Goal: Information Seeking & Learning: Learn about a topic

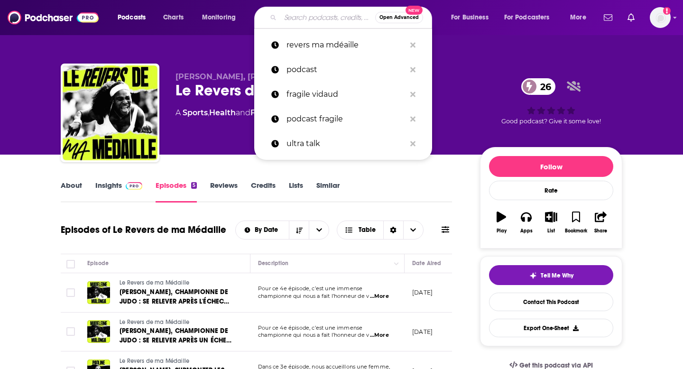
click at [320, 24] on input "Search podcasts, credits, & more..." at bounding box center [327, 17] width 95 height 15
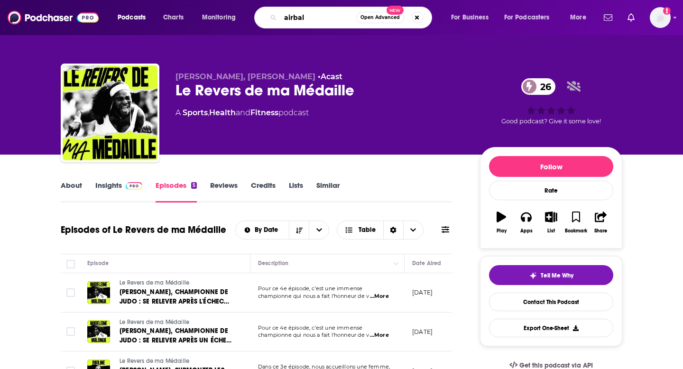
type input "airball"
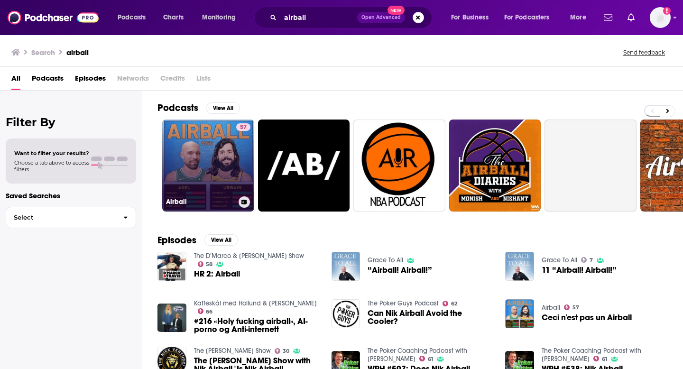
click at [226, 152] on link "57 Airball" at bounding box center [208, 166] width 92 height 92
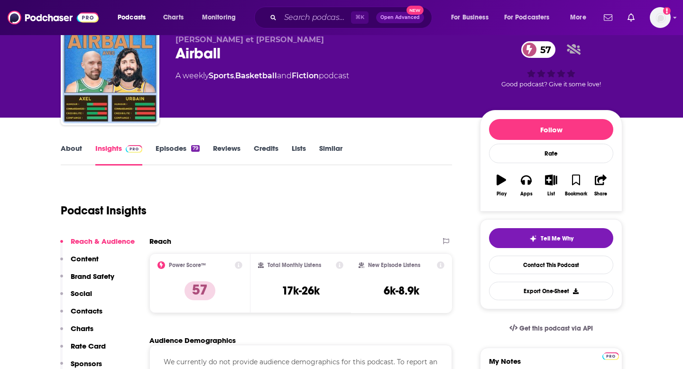
scroll to position [1, 0]
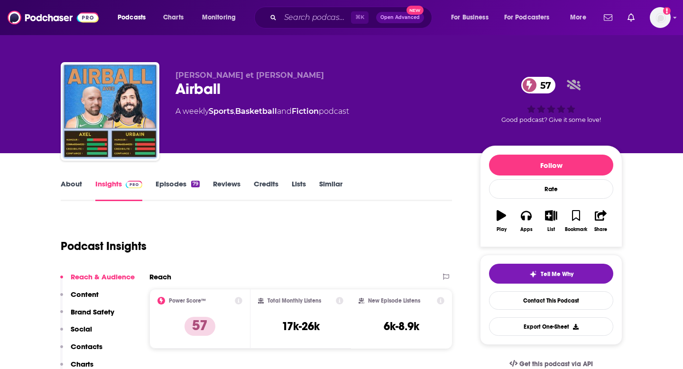
click at [76, 185] on link "About" at bounding box center [71, 190] width 21 height 22
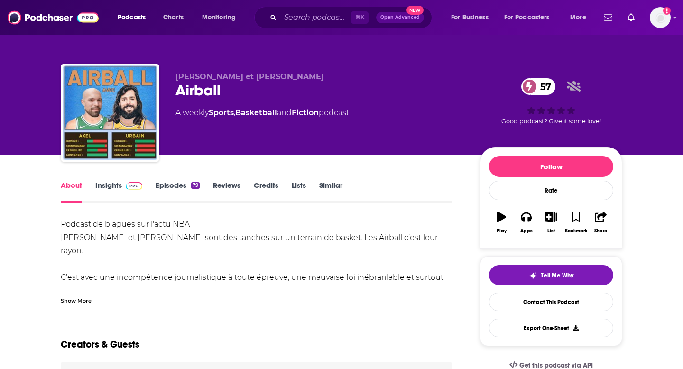
click at [126, 189] on img at bounding box center [134, 186] width 17 height 8
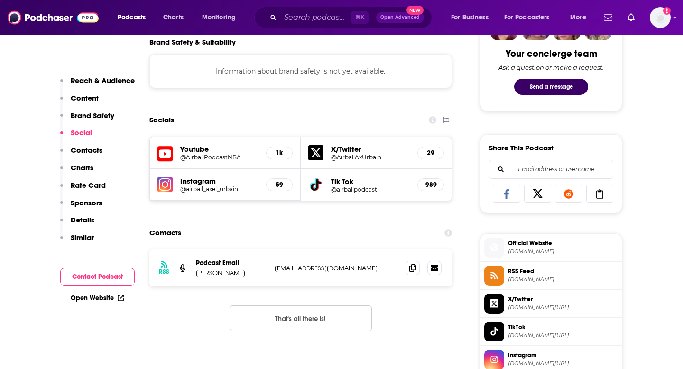
scroll to position [497, 0]
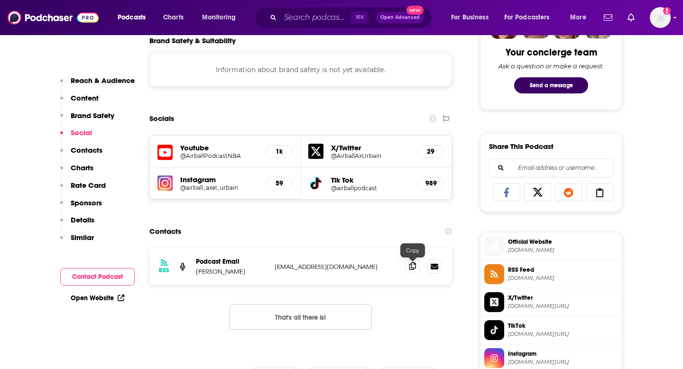
click at [416, 271] on span at bounding box center [413, 266] width 14 height 14
click at [412, 268] on icon at bounding box center [412, 266] width 7 height 8
click at [309, 18] on input "Search podcasts, credits, & more..." at bounding box center [315, 17] width 71 height 15
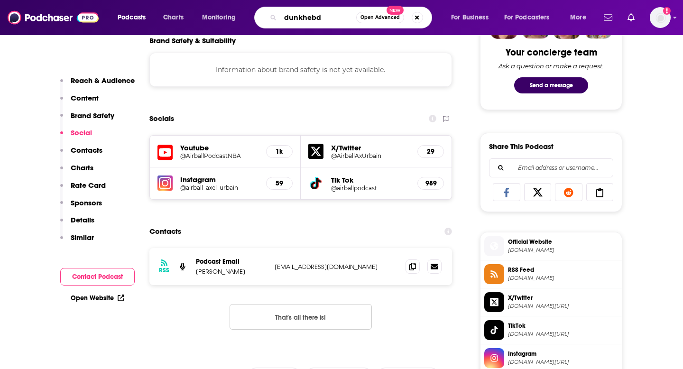
type input "dunkhebdo"
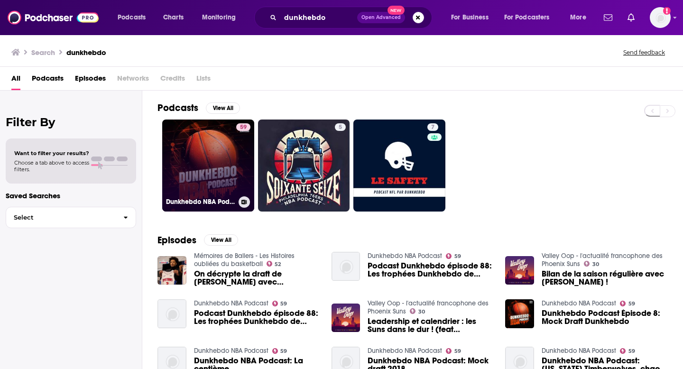
click at [215, 166] on link "59 Dunkhebdo NBA Podcast" at bounding box center [208, 166] width 92 height 92
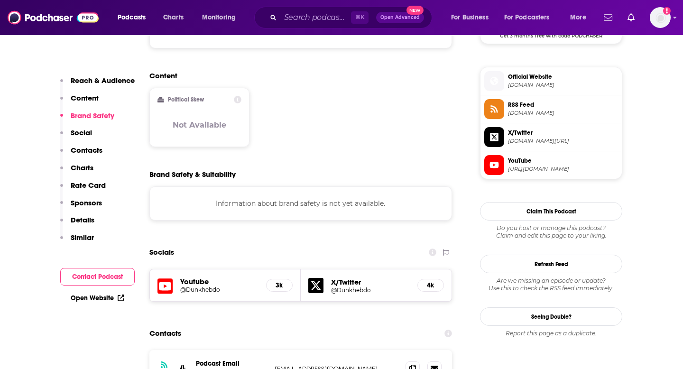
scroll to position [750, 0]
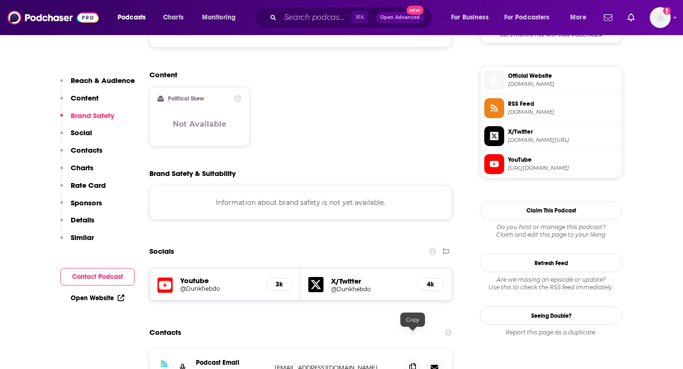
click at [410, 363] on icon at bounding box center [412, 367] width 7 height 8
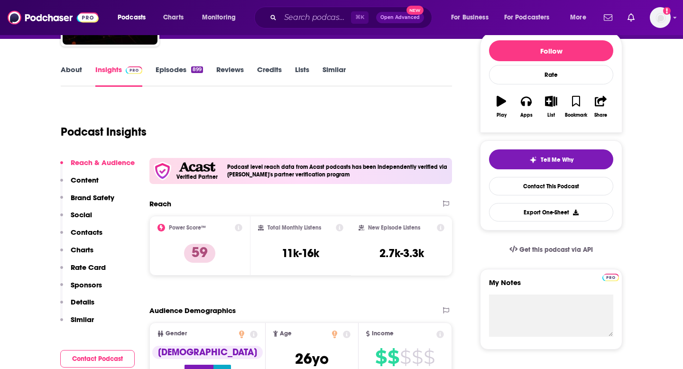
scroll to position [92, 0]
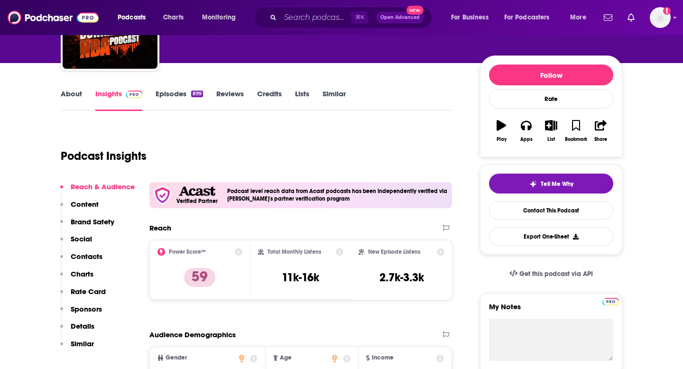
click at [80, 96] on link "About" at bounding box center [71, 100] width 21 height 22
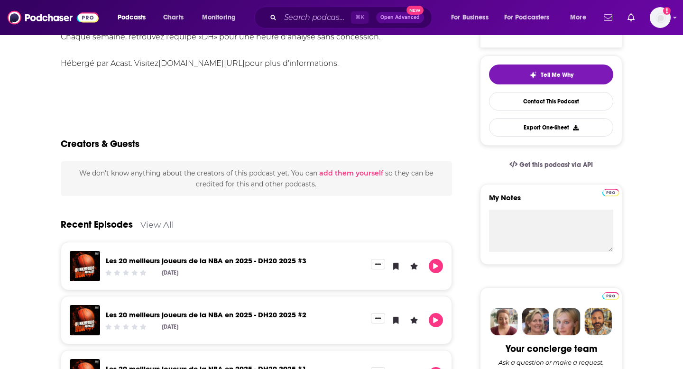
scroll to position [6, 0]
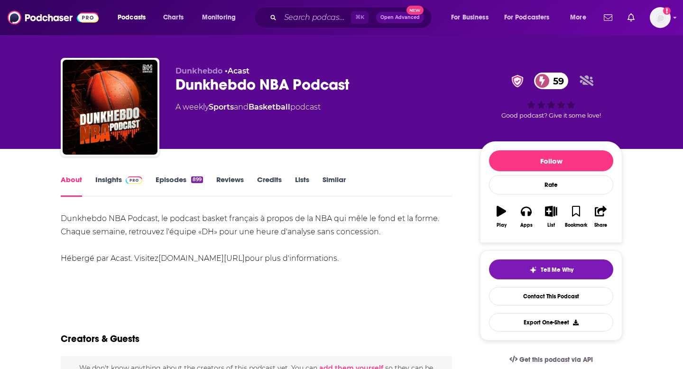
click at [128, 181] on img at bounding box center [134, 180] width 17 height 8
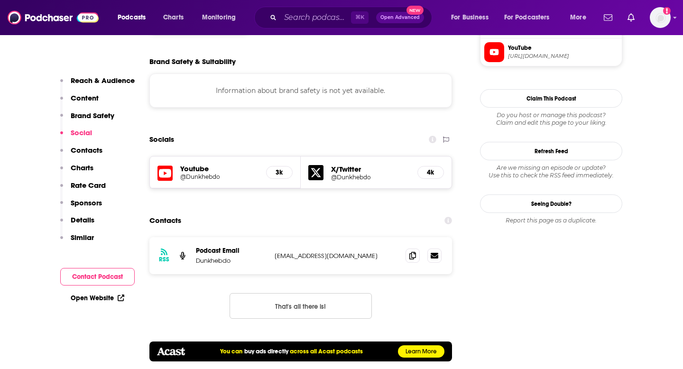
scroll to position [865, 0]
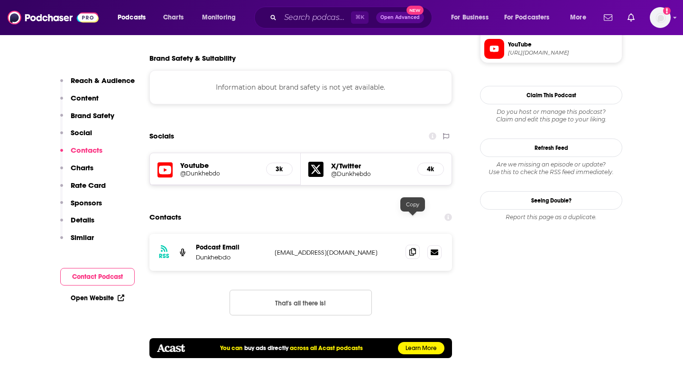
click at [413, 248] on icon at bounding box center [412, 252] width 7 height 8
